Goal: Task Accomplishment & Management: Use online tool/utility

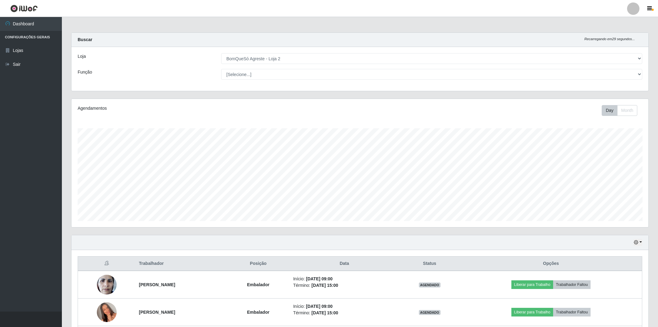
select select "214"
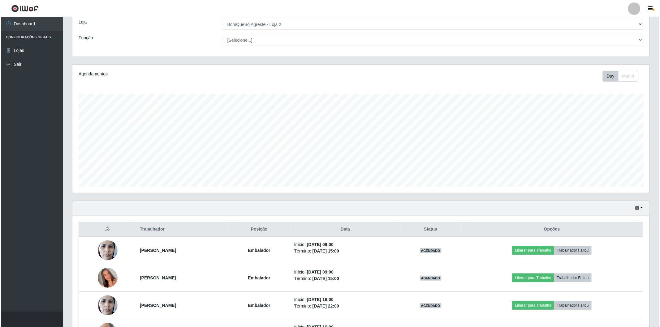
scroll to position [128, 577]
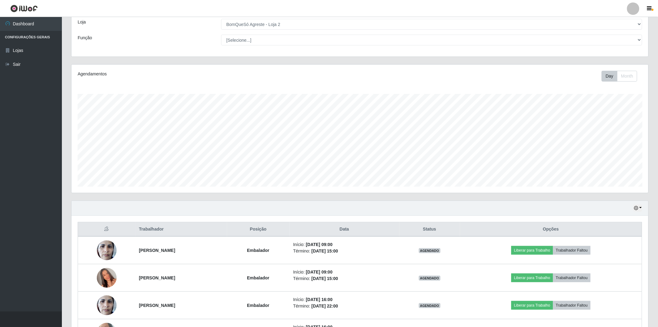
click at [32, 139] on ul "Dashboard Configurações Gerais Lojas Sair" at bounding box center [31, 164] width 62 height 295
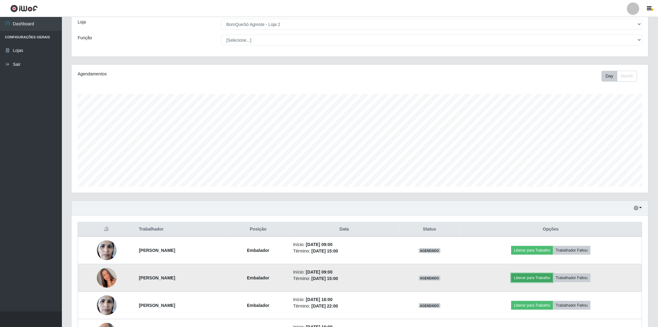
click at [553, 280] on button "Liberar para Trabalho" at bounding box center [532, 278] width 42 height 9
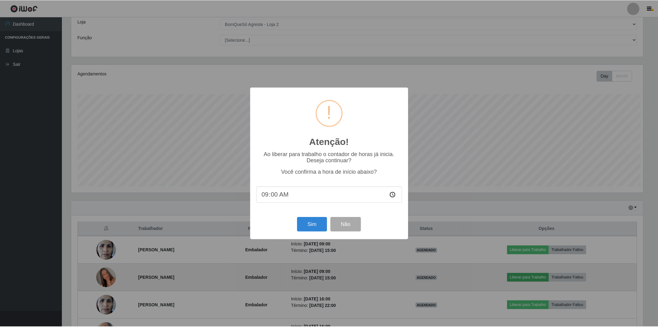
scroll to position [128, 573]
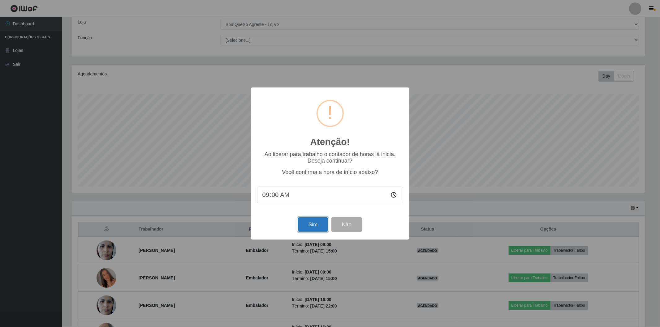
click at [310, 229] on button "Sim" at bounding box center [313, 224] width 30 height 15
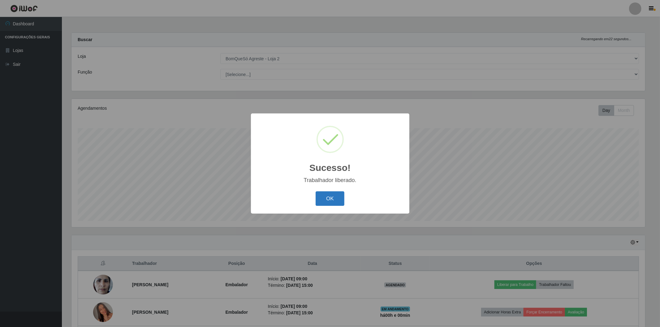
click at [330, 197] on button "OK" at bounding box center [330, 198] width 29 height 15
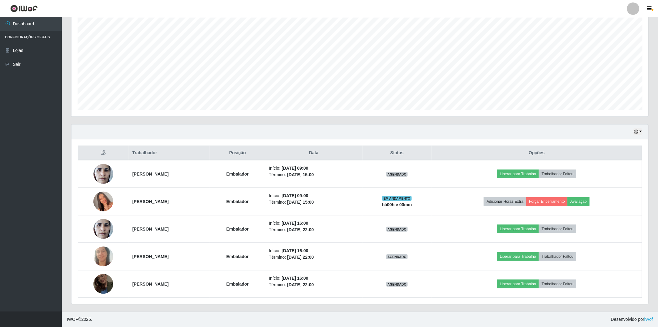
scroll to position [42, 0]
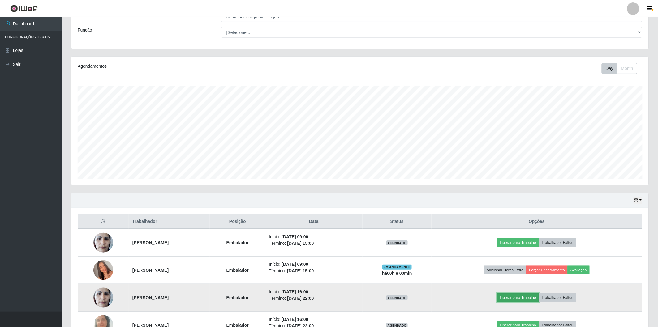
click at [519, 296] on button "Liberar para Trabalho" at bounding box center [518, 298] width 42 height 9
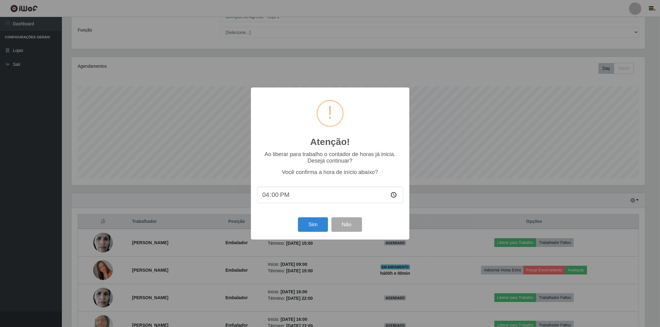
click at [17, 248] on div "Atenção! × Ao liberar para trabalho o contador de horas já inicia. Deseja conti…" at bounding box center [330, 163] width 660 height 327
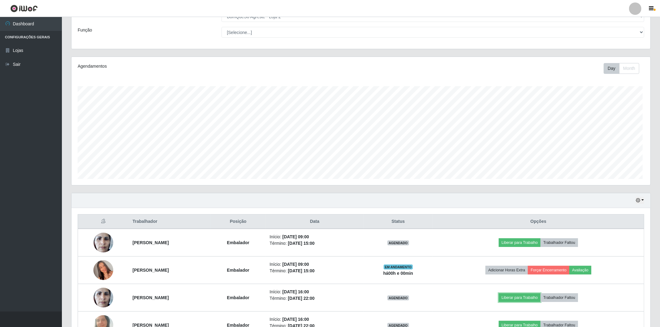
scroll to position [128, 577]
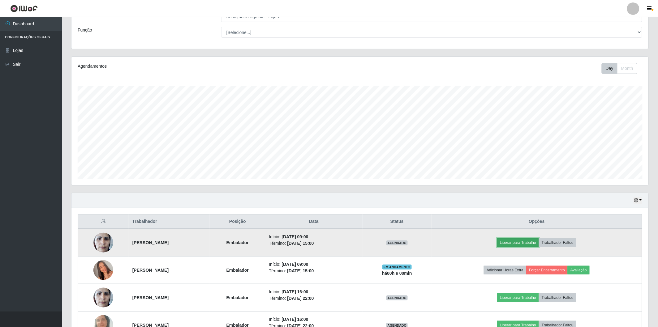
click at [514, 242] on button "Liberar para Trabalho" at bounding box center [518, 243] width 42 height 9
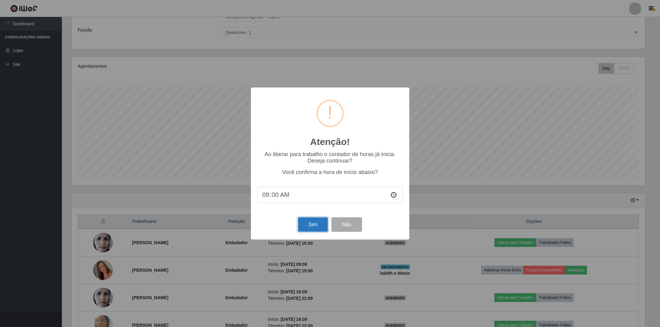
click at [313, 223] on button "Sim" at bounding box center [313, 224] width 30 height 15
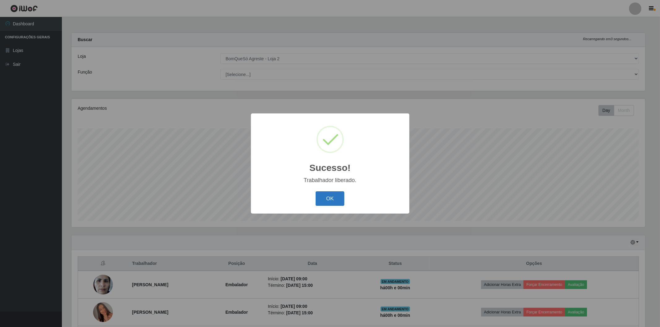
click at [329, 196] on button "OK" at bounding box center [330, 198] width 29 height 15
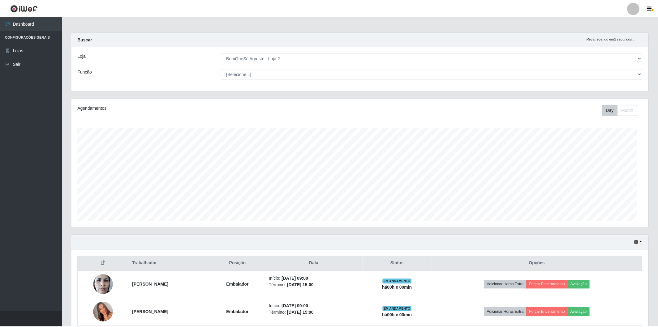
scroll to position [128, 577]
